Goal: Transaction & Acquisition: Purchase product/service

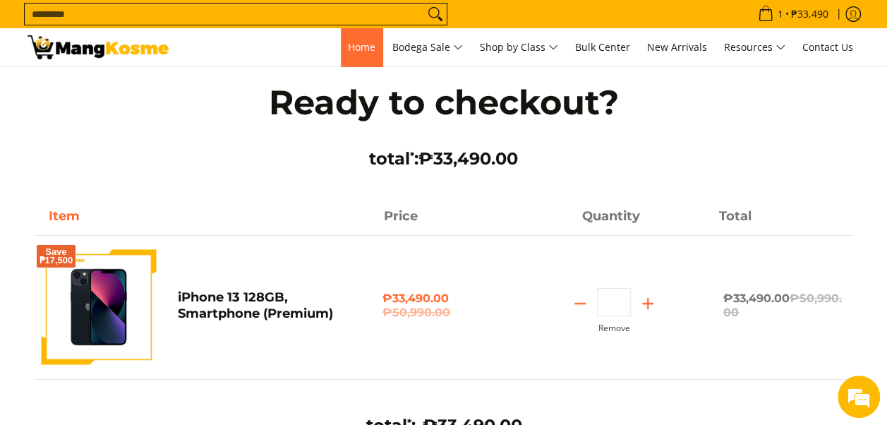
click at [361, 52] on span "Home" at bounding box center [362, 46] width 28 height 13
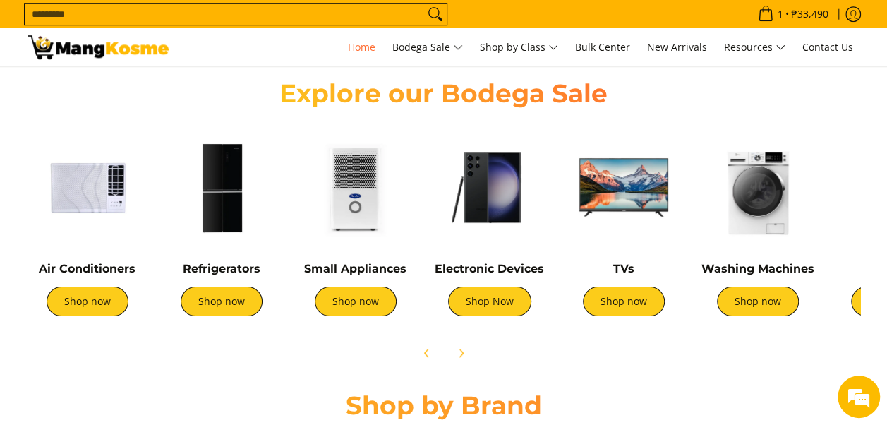
scroll to position [0, 561]
click at [512, 305] on link "Shop Now" at bounding box center [489, 302] width 83 height 30
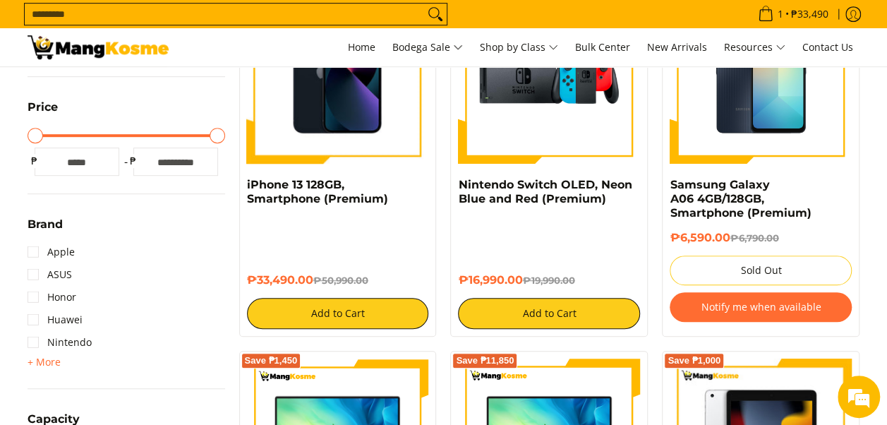
scroll to position [282, 0]
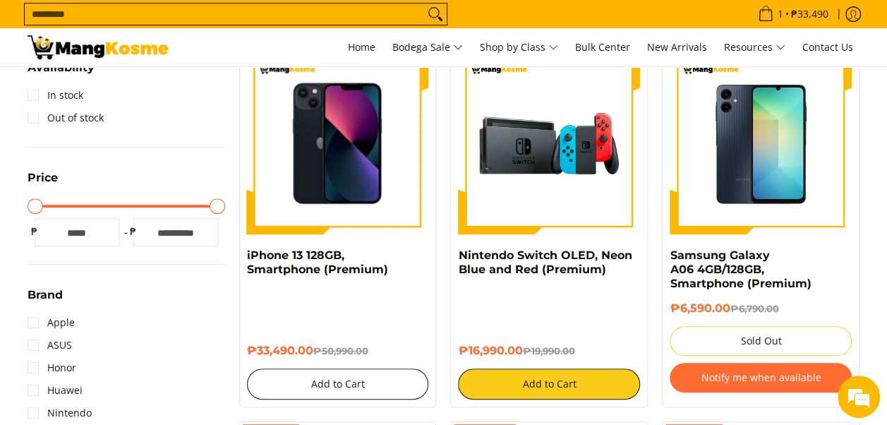
click at [344, 379] on button "Add to Cart" at bounding box center [338, 383] width 182 height 31
click at [338, 381] on button "Add to Cart" at bounding box center [338, 383] width 182 height 31
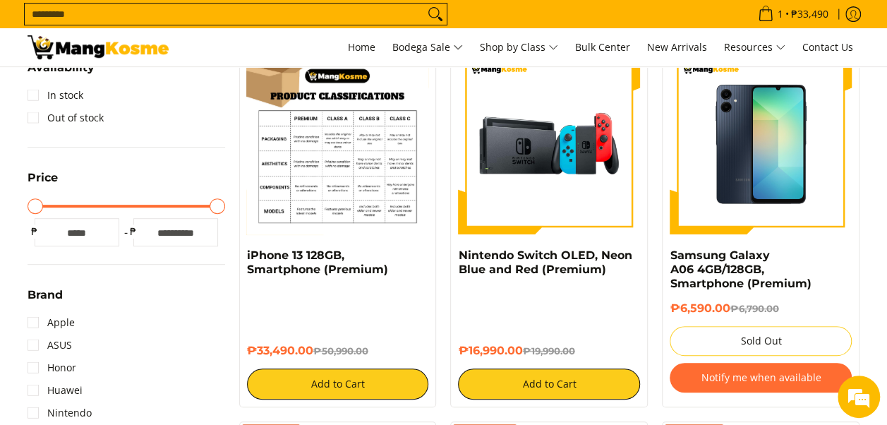
click at [386, 287] on div "₱33,490.00 ₱50,990.00 Add to Cart" at bounding box center [338, 343] width 182 height 112
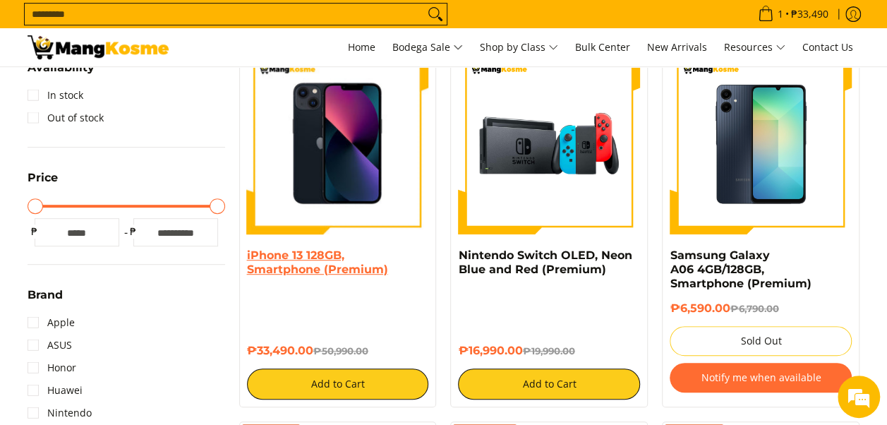
click at [354, 264] on link "iPhone 13 128GB, Smartphone (Premium)" at bounding box center [317, 262] width 141 height 28
